Goal: Navigation & Orientation: Find specific page/section

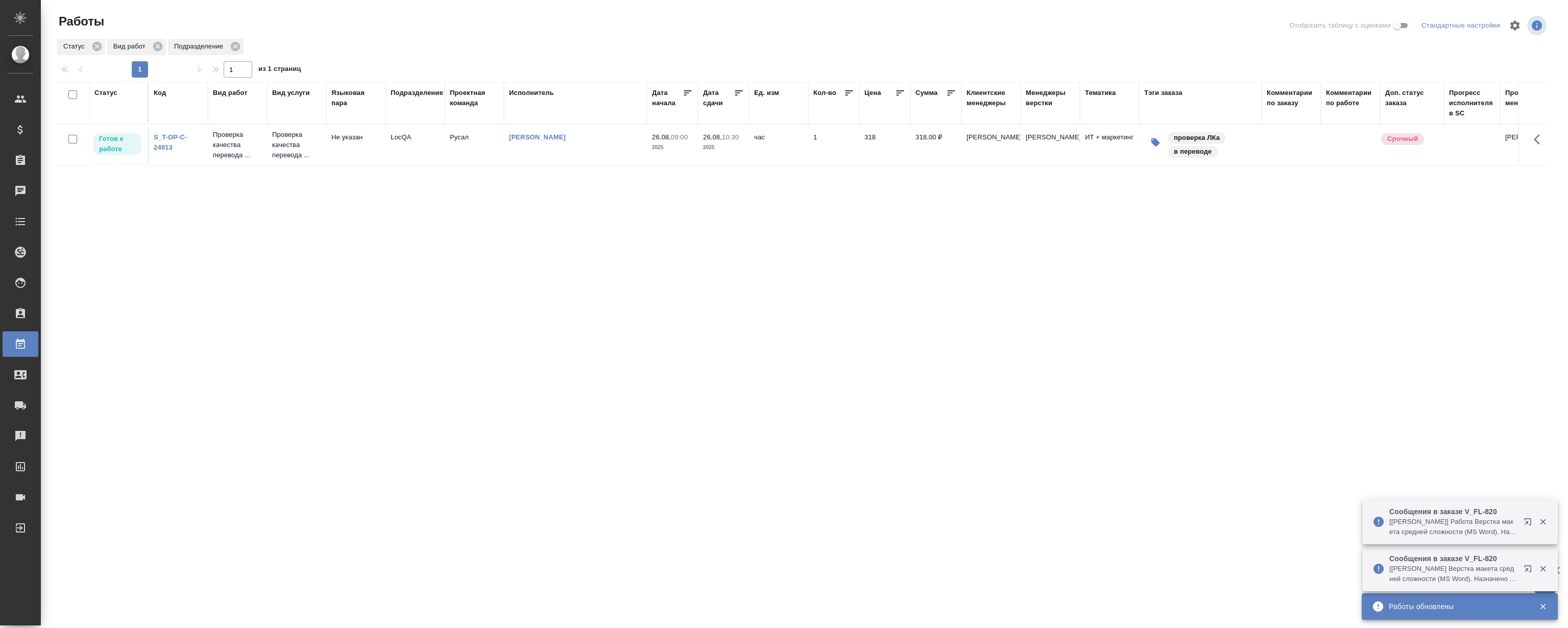
click at [1542, 567] on icon "button" at bounding box center [1543, 569] width 9 height 9
click at [1544, 568] on icon "button" at bounding box center [1543, 569] width 9 height 9
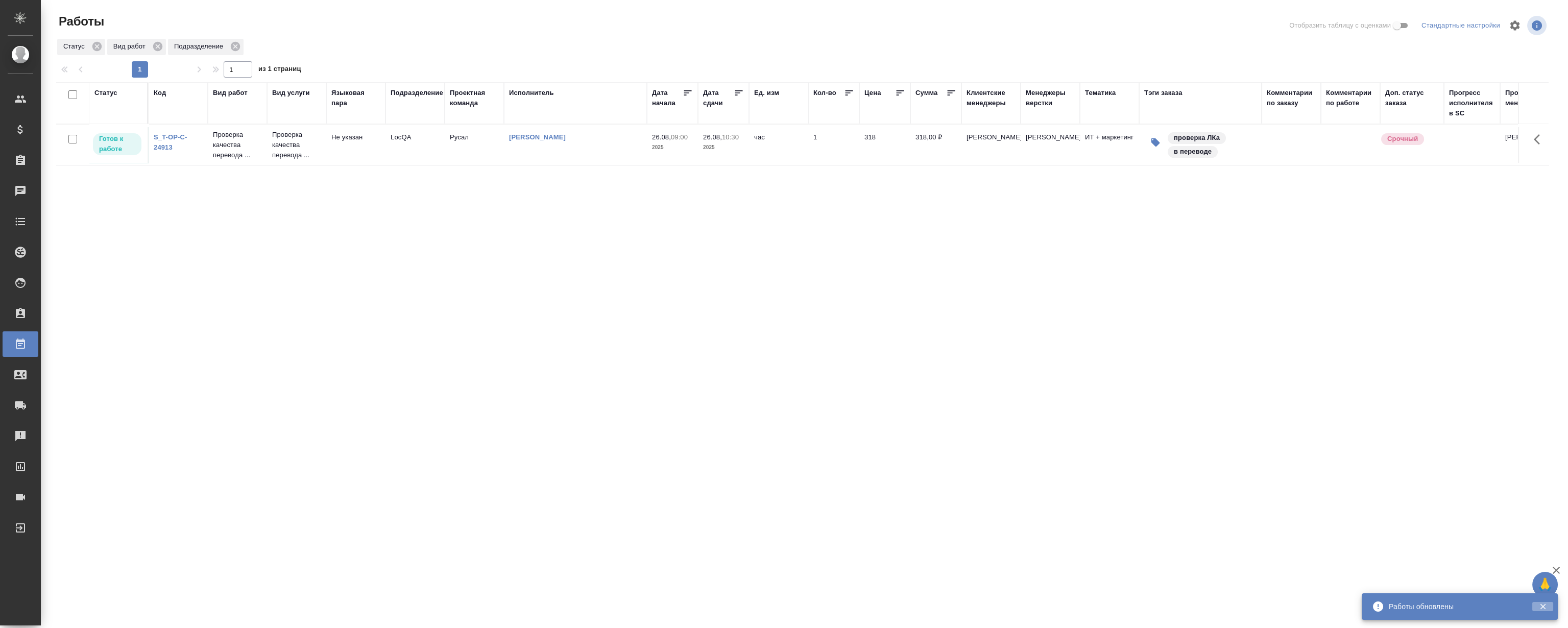
click at [1544, 605] on icon "button" at bounding box center [1542, 607] width 6 height 6
click at [262, 324] on div "Статус Код Вид работ Вид услуги Языковая пара Подразделение Проектная команда И…" at bounding box center [802, 266] width 1492 height 368
click at [260, 317] on div "Статус Код Вид работ Вид услуги Языковая пара Подразделение Проектная команда И…" at bounding box center [802, 266] width 1492 height 368
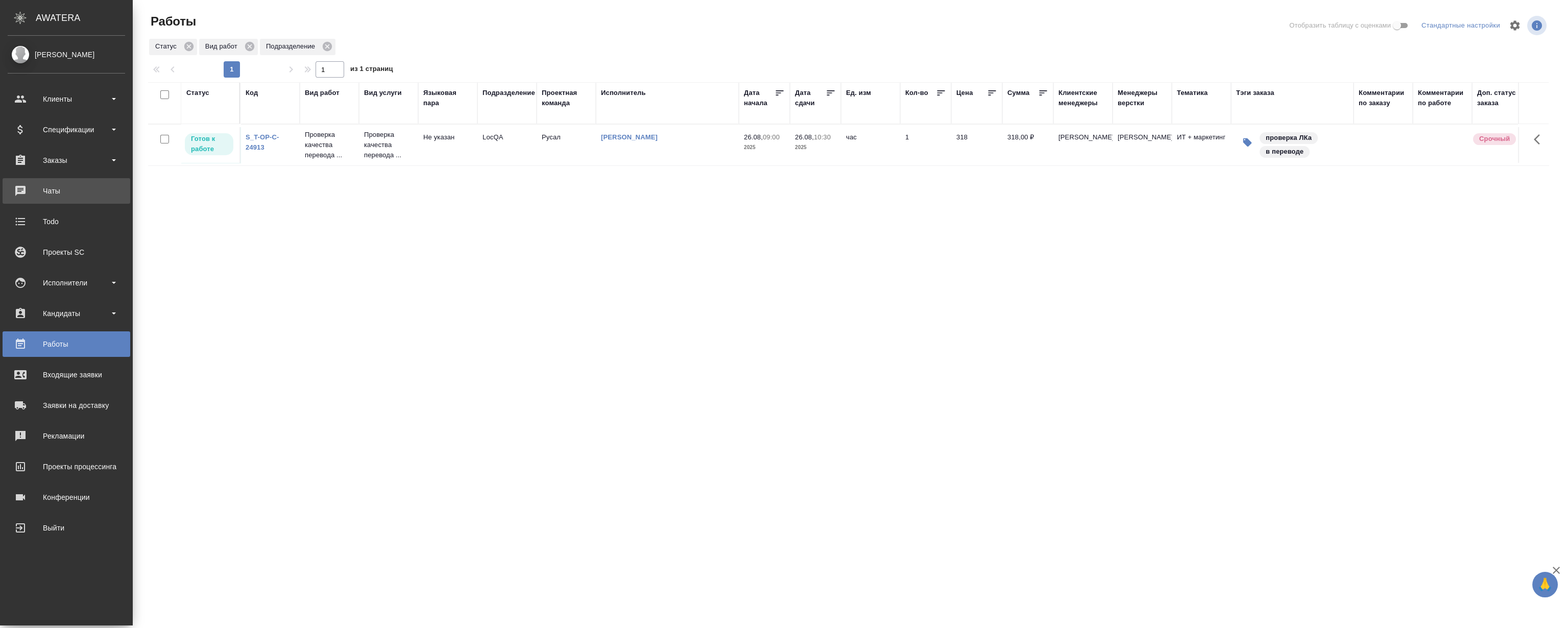
click at [55, 189] on div "Чаты" at bounding box center [66, 191] width 117 height 15
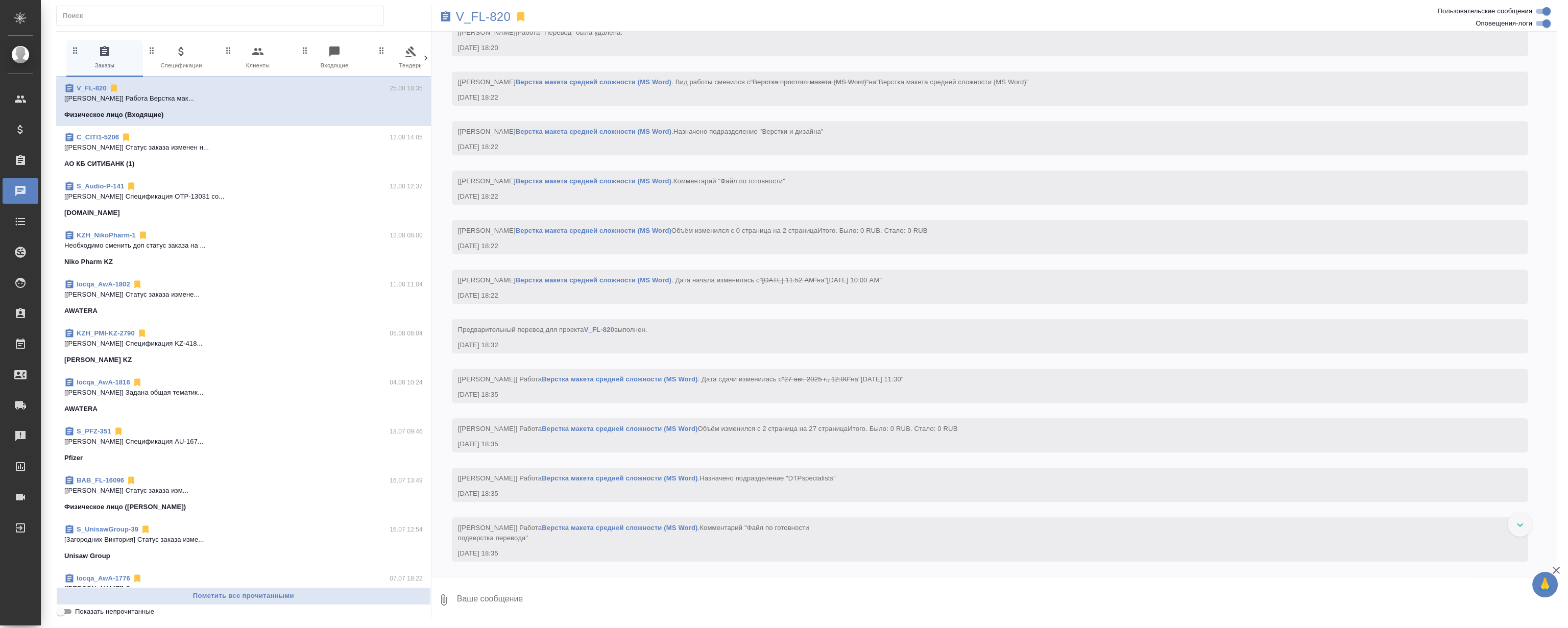
scroll to position [2628, 0]
click at [522, 15] on icon at bounding box center [520, 17] width 7 height 9
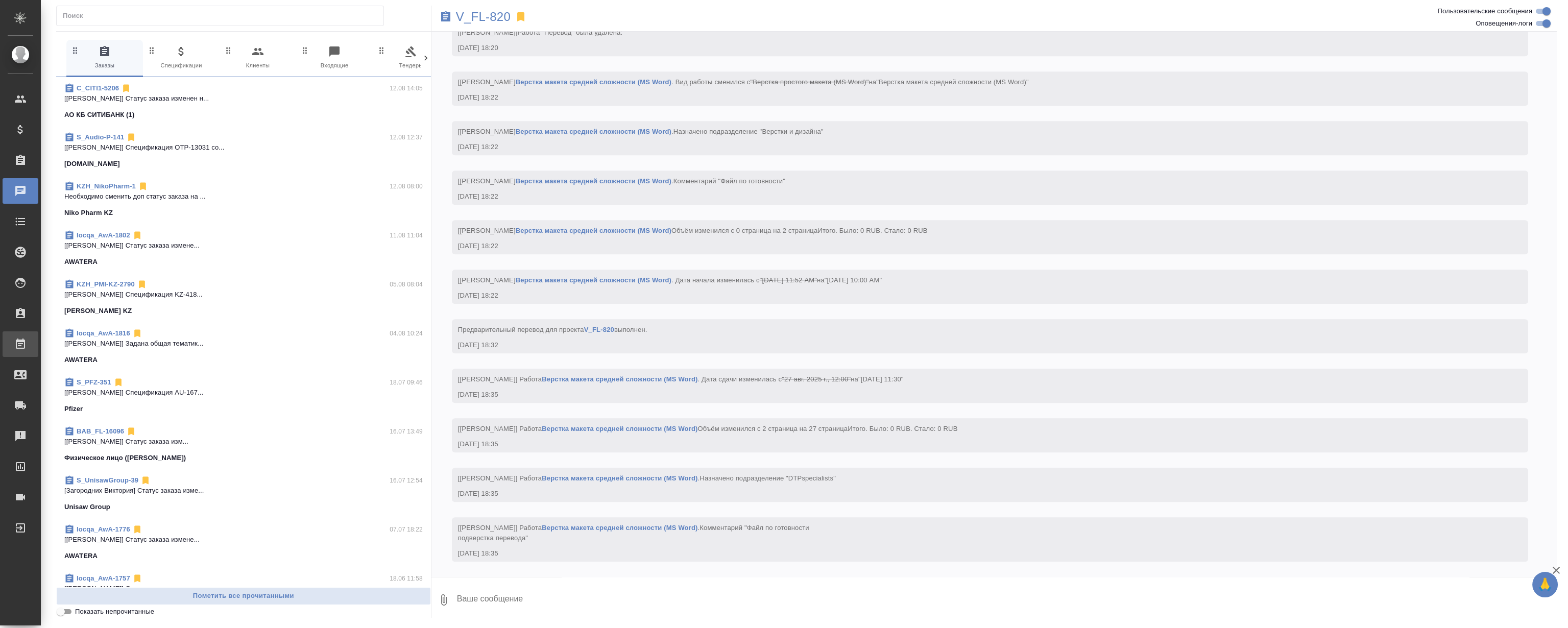
click at [21, 342] on div "Работы" at bounding box center [8, 344] width 26 height 15
